Goal: Obtain resource: Obtain resource

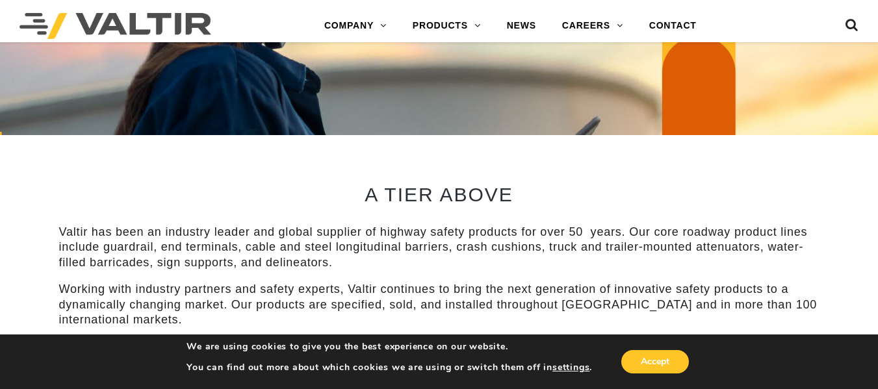
scroll to position [455, 0]
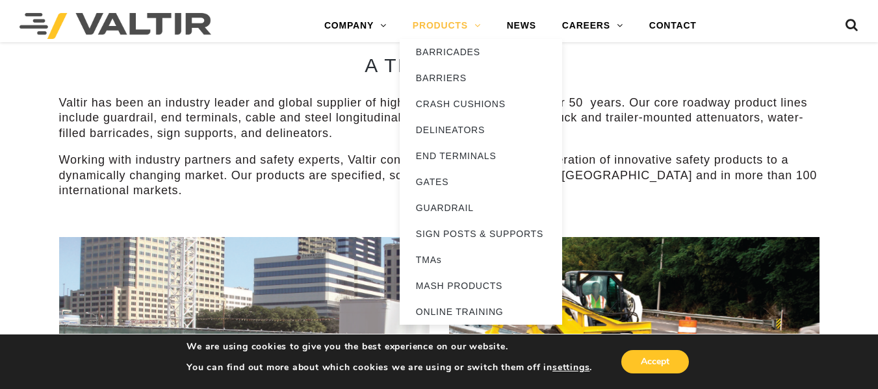
click at [468, 28] on link "PRODUCTS" at bounding box center [447, 26] width 94 height 26
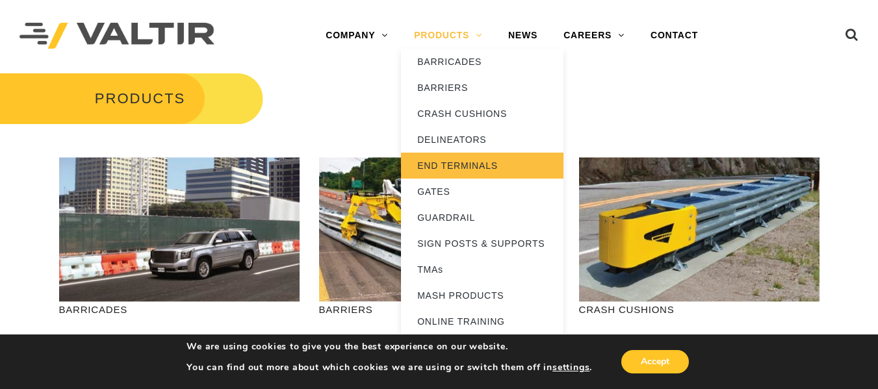
click at [436, 169] on link "END TERMINALS" at bounding box center [482, 166] width 162 height 26
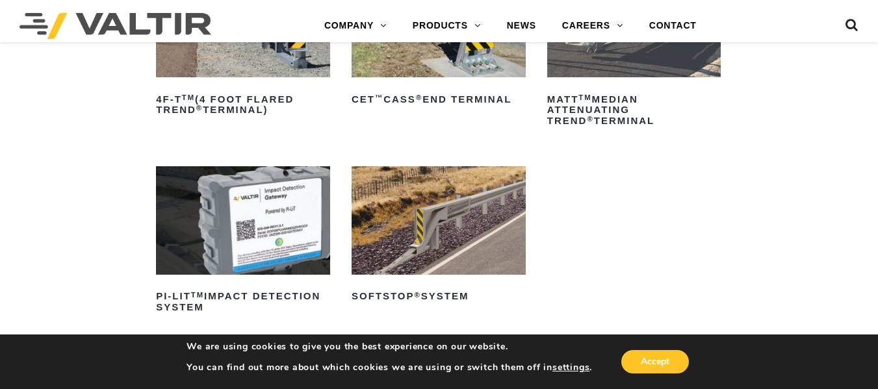
scroll to position [130, 0]
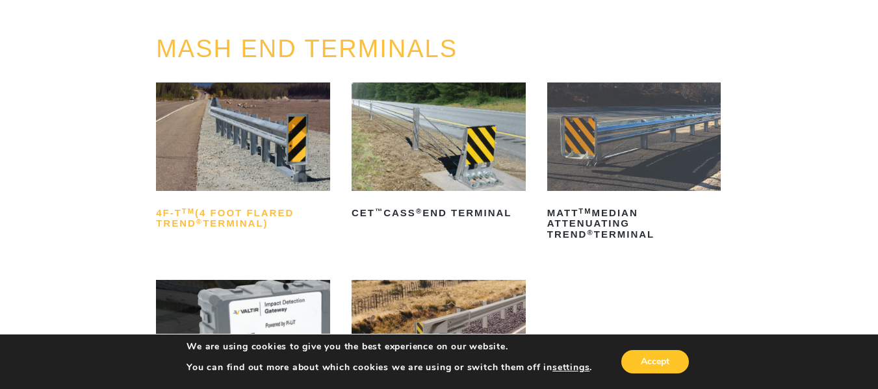
click at [175, 206] on h2 "4F-T TM (4 Foot Flared TREND ® Terminal)" at bounding box center [243, 218] width 174 height 31
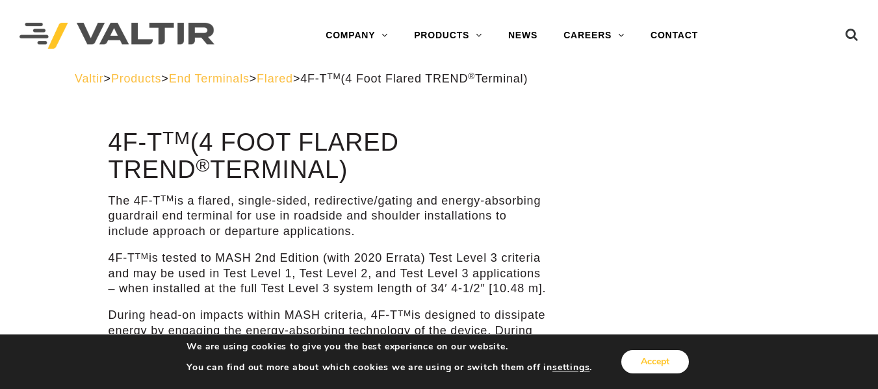
click at [662, 359] on button "Accept" at bounding box center [655, 361] width 68 height 23
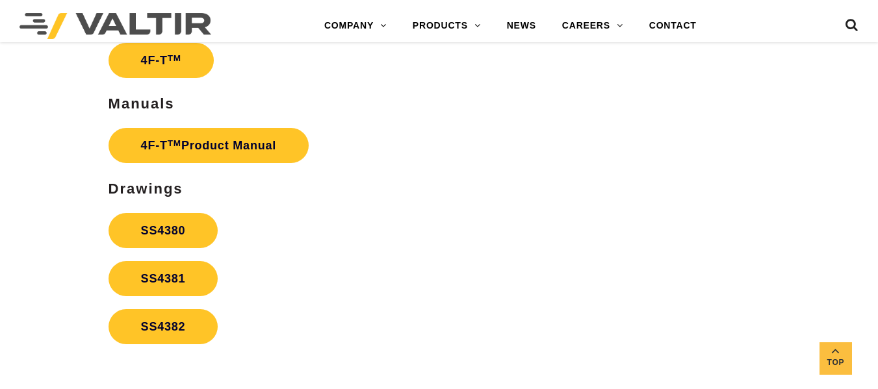
scroll to position [2210, 0]
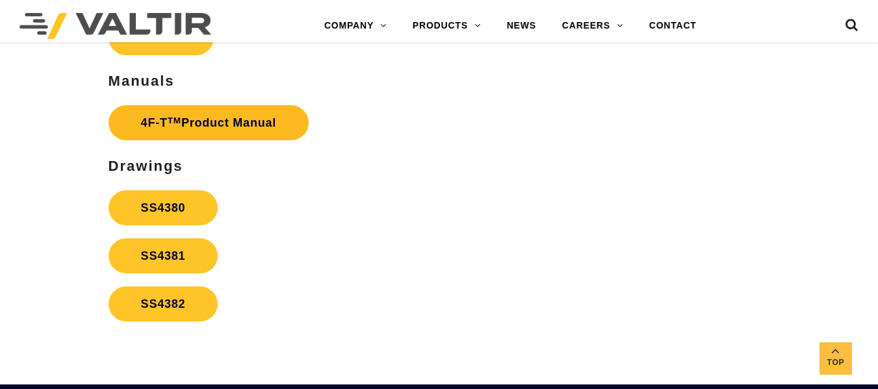
click at [245, 120] on link "4F-T TM Product Manual" at bounding box center [209, 122] width 201 height 35
